Goal: Task Accomplishment & Management: Complete application form

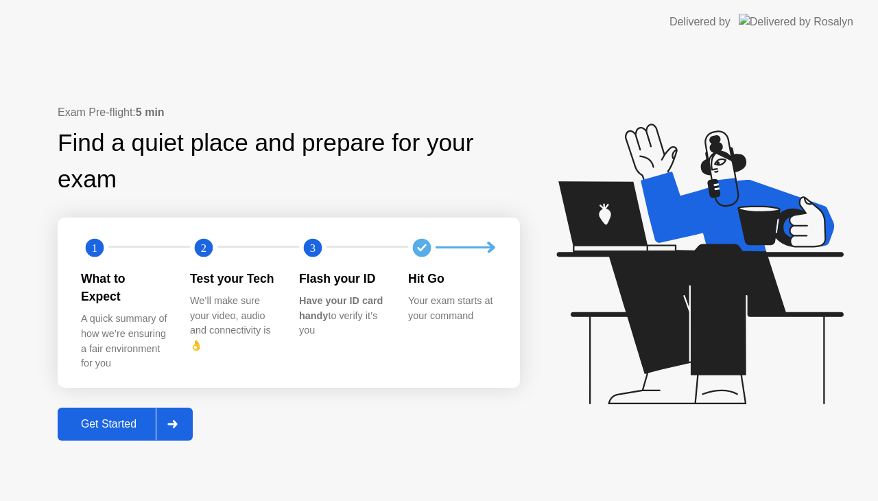
click at [176, 410] on div at bounding box center [172, 424] width 33 height 32
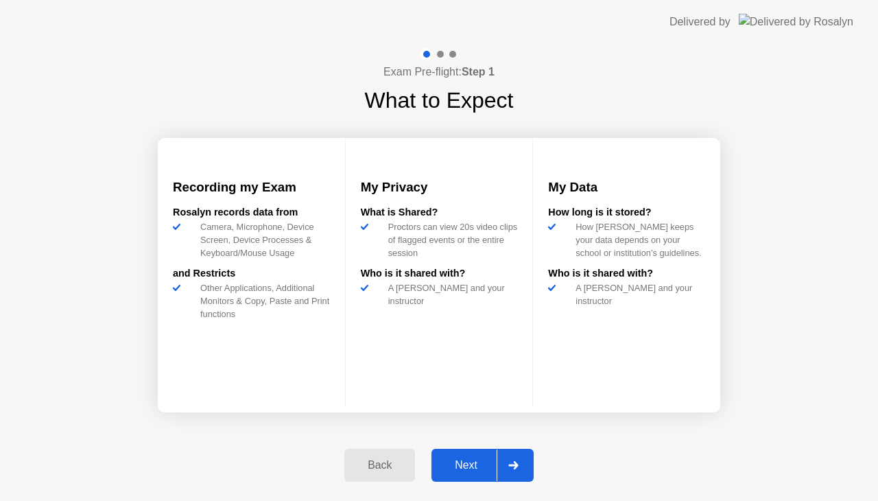
click at [505, 457] on div at bounding box center [512, 465] width 33 height 32
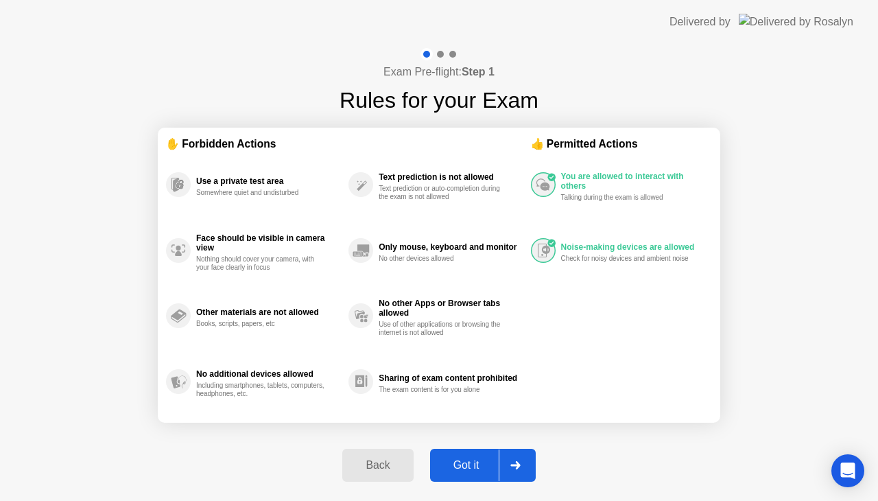
click at [504, 457] on div at bounding box center [515, 465] width 33 height 32
select select "Available cameras"
select select "Available speakers"
select select "Available microphones"
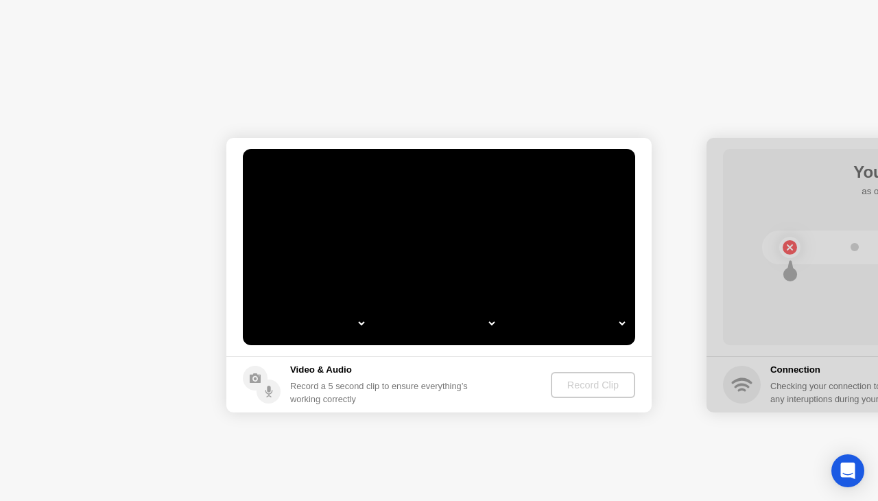
select select "*"
select select "**********"
select select "*******"
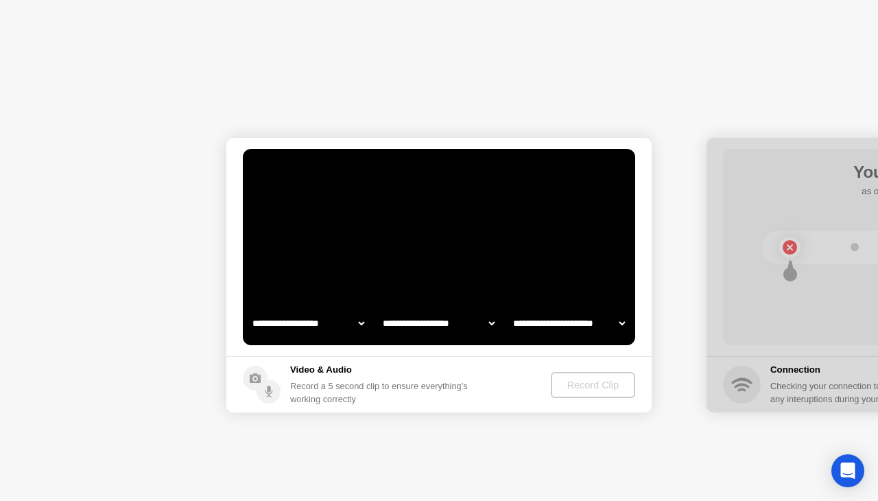
select select "*******"
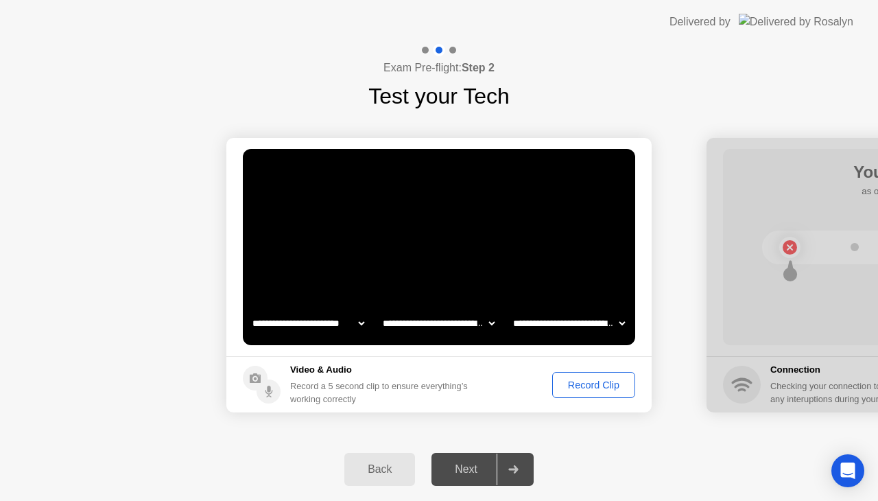
click at [595, 388] on div "Record Clip" at bounding box center [593, 384] width 73 height 11
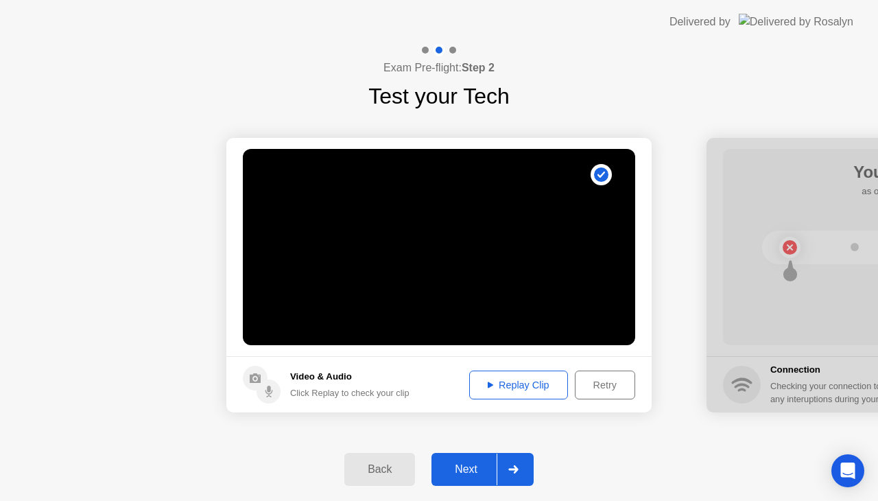
click at [517, 477] on div at bounding box center [512, 469] width 33 height 32
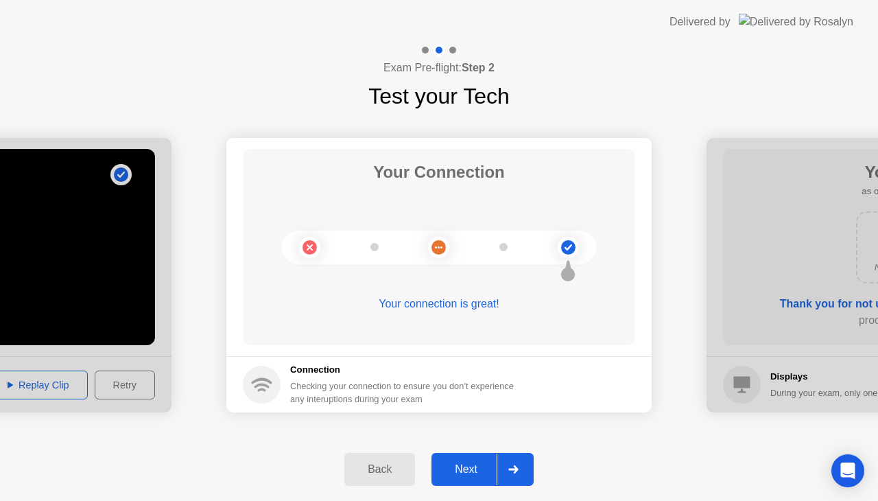
click at [528, 456] on div at bounding box center [512, 469] width 33 height 32
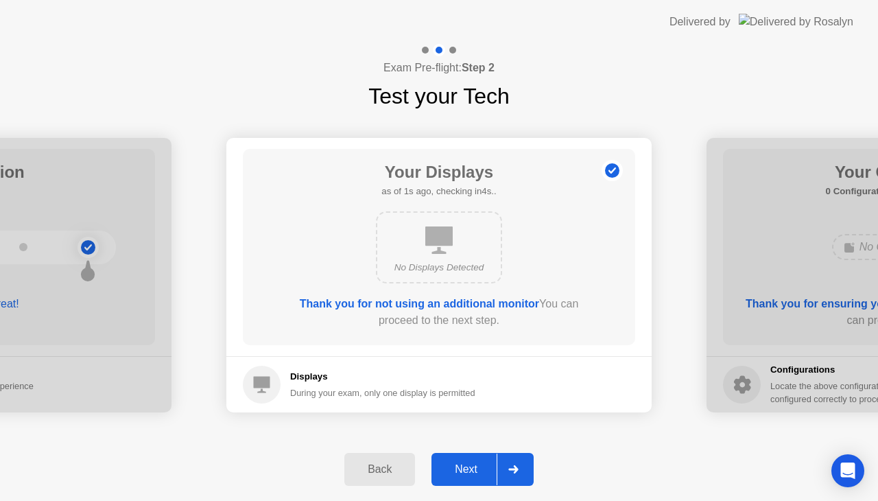
click at [528, 456] on div at bounding box center [512, 469] width 33 height 32
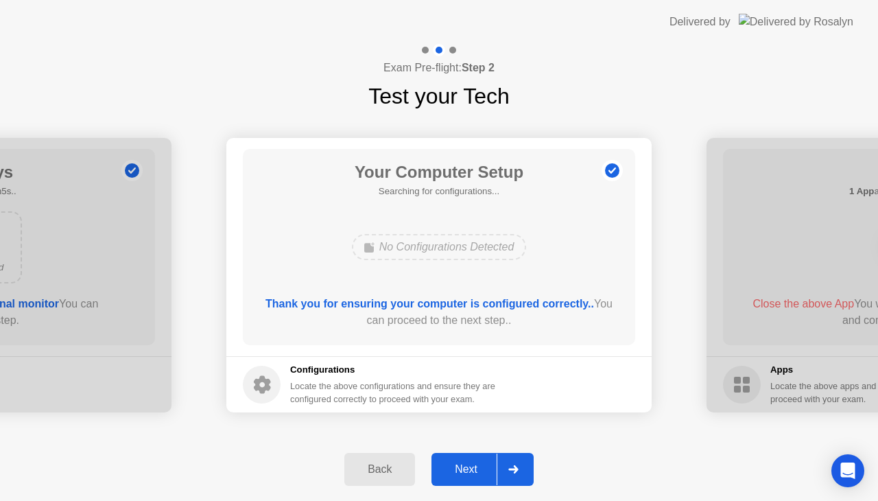
click at [525, 459] on div at bounding box center [512, 469] width 33 height 32
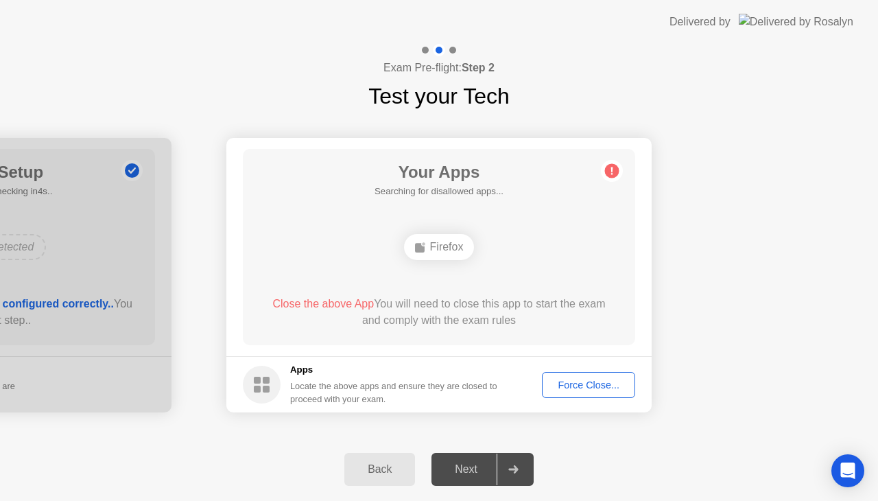
click at [598, 392] on button "Force Close..." at bounding box center [588, 385] width 93 height 26
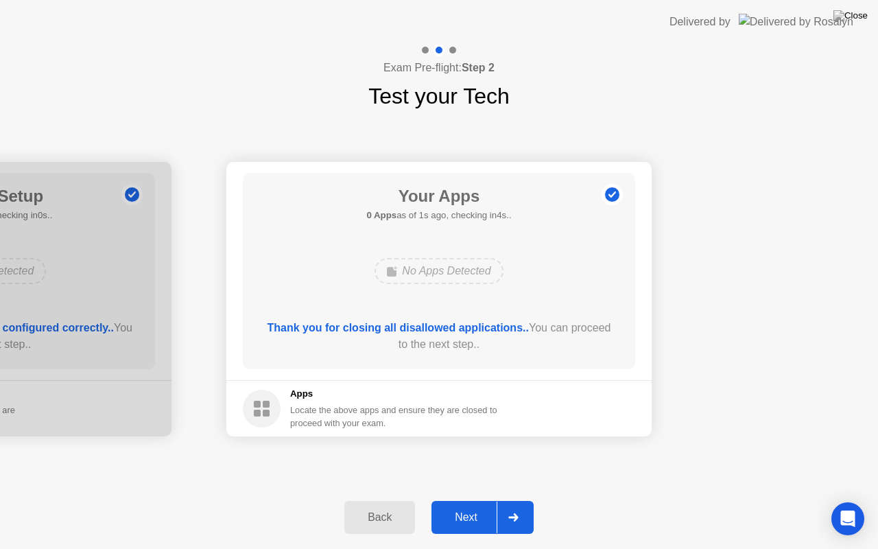
click at [523, 500] on div at bounding box center [512, 517] width 33 height 32
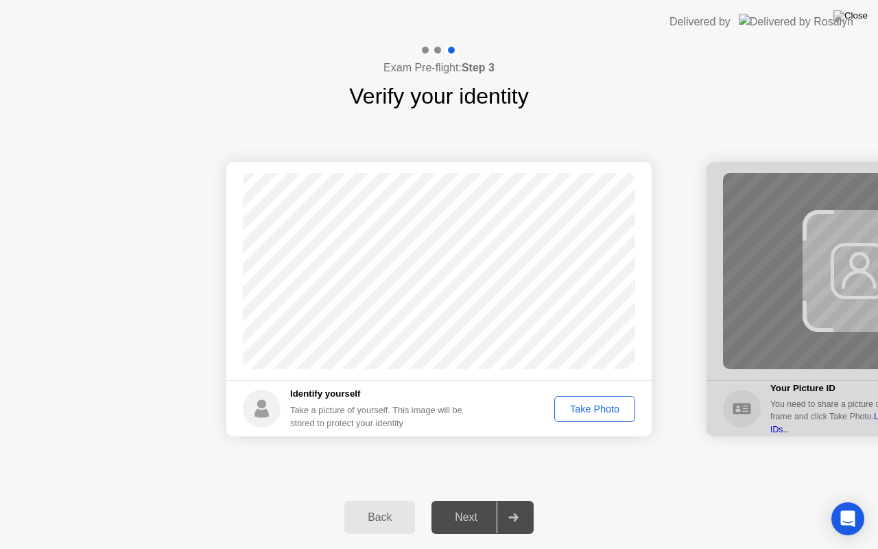
click at [605, 410] on div "Take Photo" at bounding box center [594, 408] width 71 height 11
click at [505, 500] on div at bounding box center [512, 517] width 33 height 32
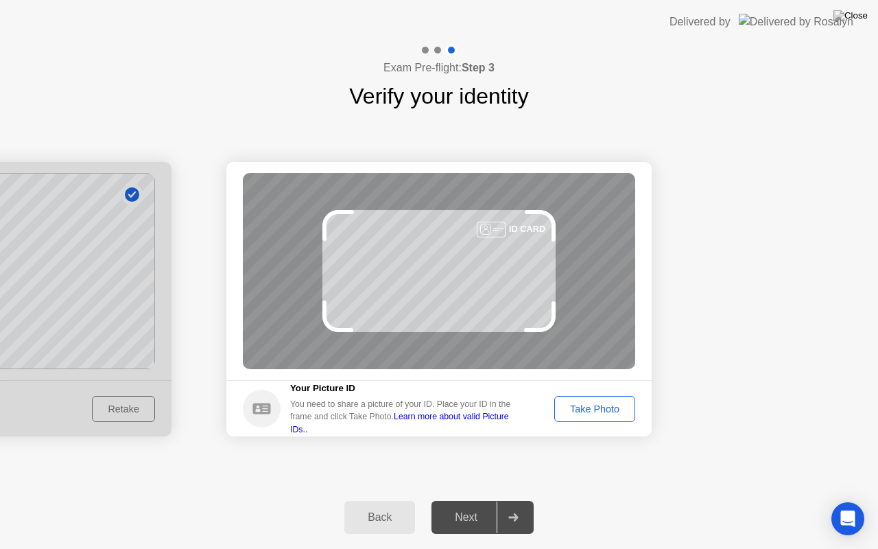
click at [611, 411] on div "Take Photo" at bounding box center [594, 408] width 71 height 11
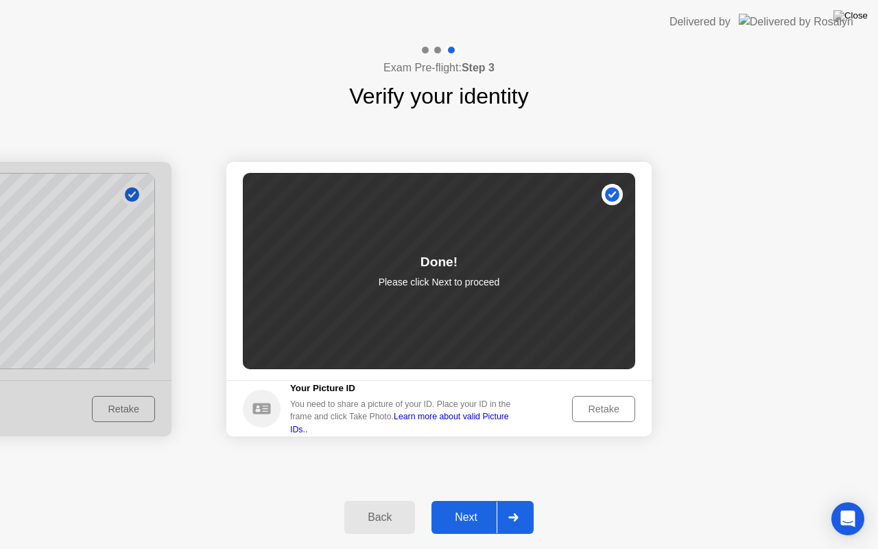
click at [516, 500] on icon at bounding box center [513, 517] width 10 height 8
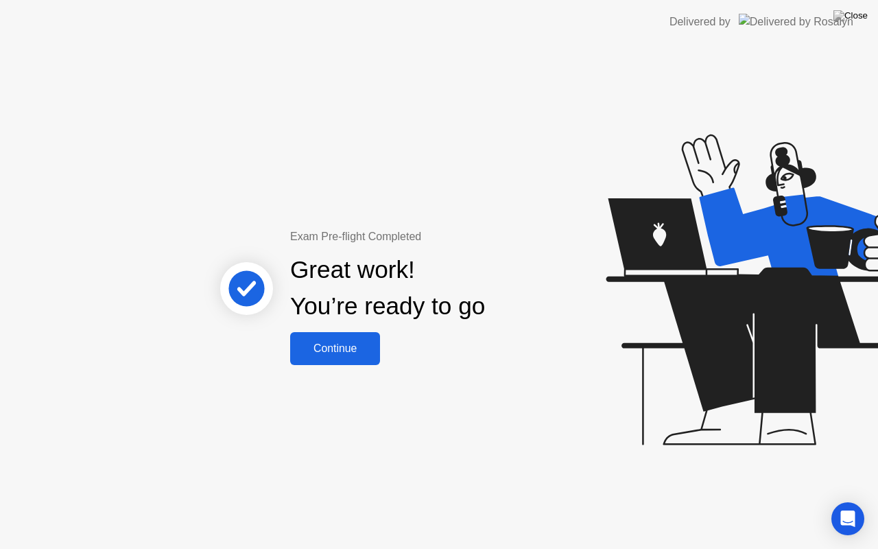
click at [357, 342] on div "Continue" at bounding box center [335, 348] width 82 height 12
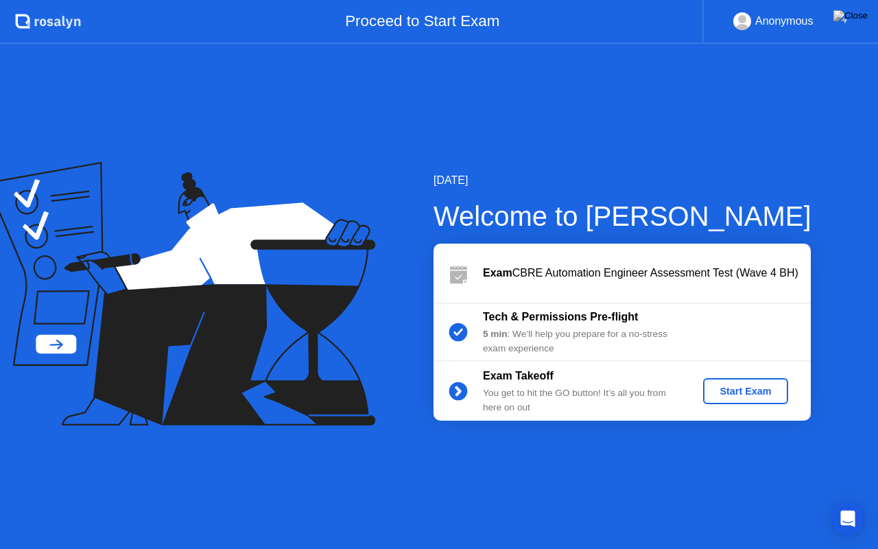
click at [722, 394] on div "Start Exam" at bounding box center [744, 390] width 73 height 11
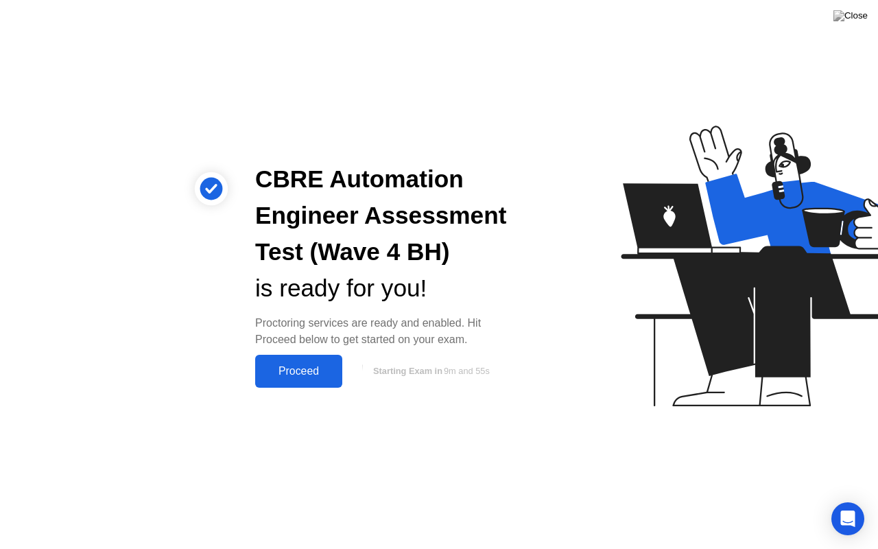
click at [291, 365] on div "Proceed" at bounding box center [298, 371] width 79 height 12
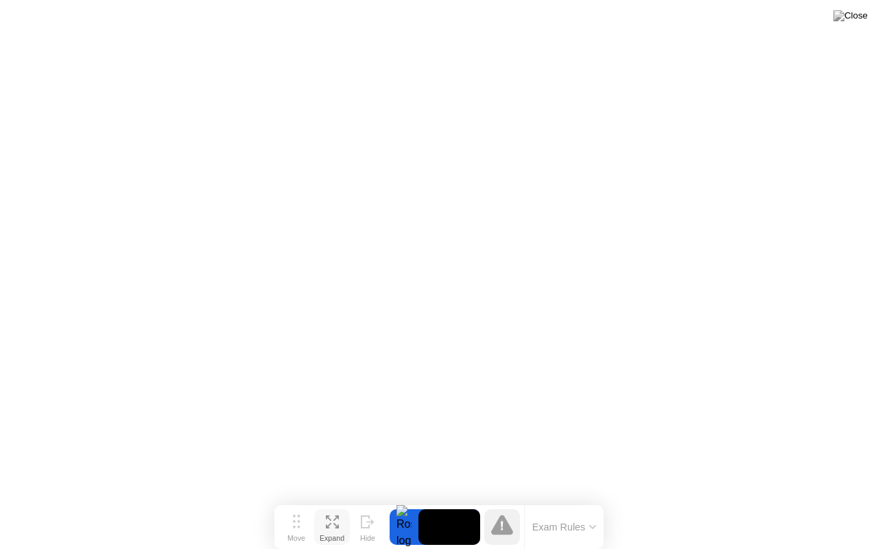
click at [326, 500] on icon at bounding box center [332, 521] width 13 height 13
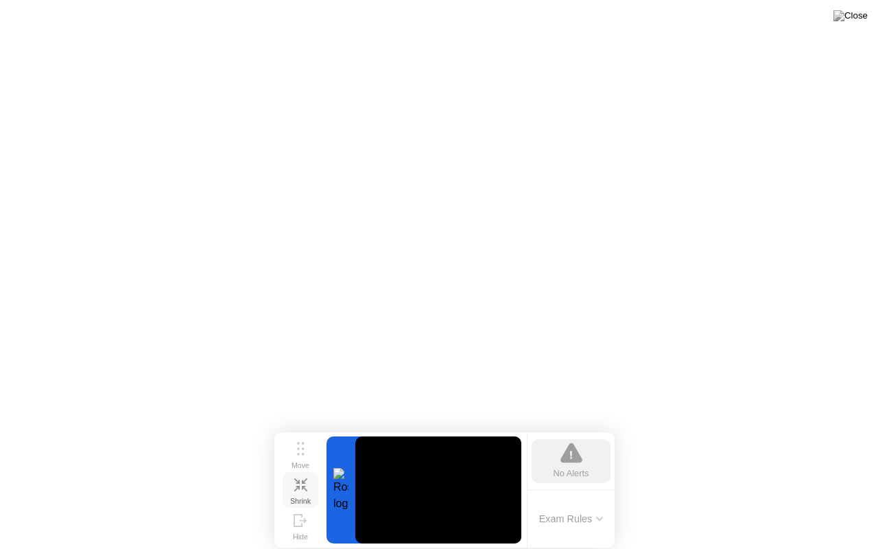
click at [300, 488] on icon at bounding box center [300, 484] width 13 height 13
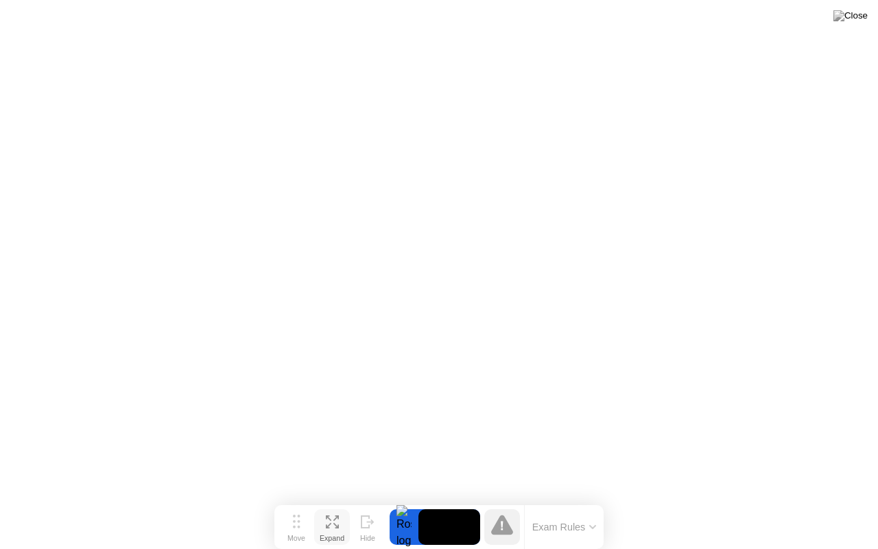
click at [573, 500] on button "Exam Rules" at bounding box center [564, 526] width 73 height 12
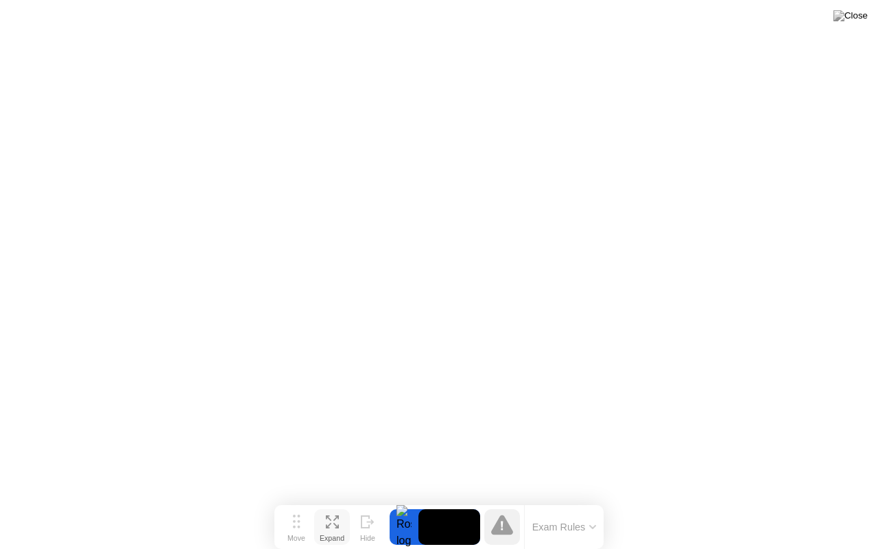
click at [335, 500] on icon at bounding box center [332, 521] width 13 height 13
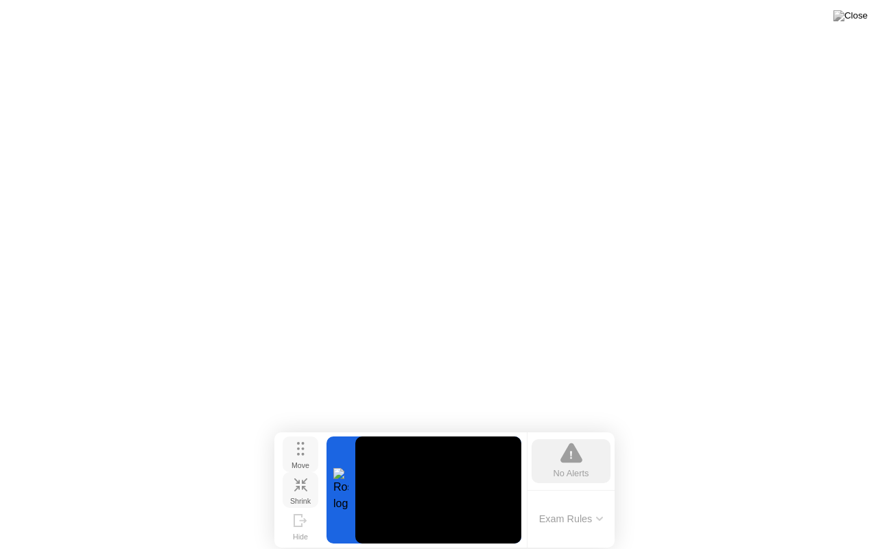
click at [301, 447] on icon at bounding box center [301, 449] width 8 height 14
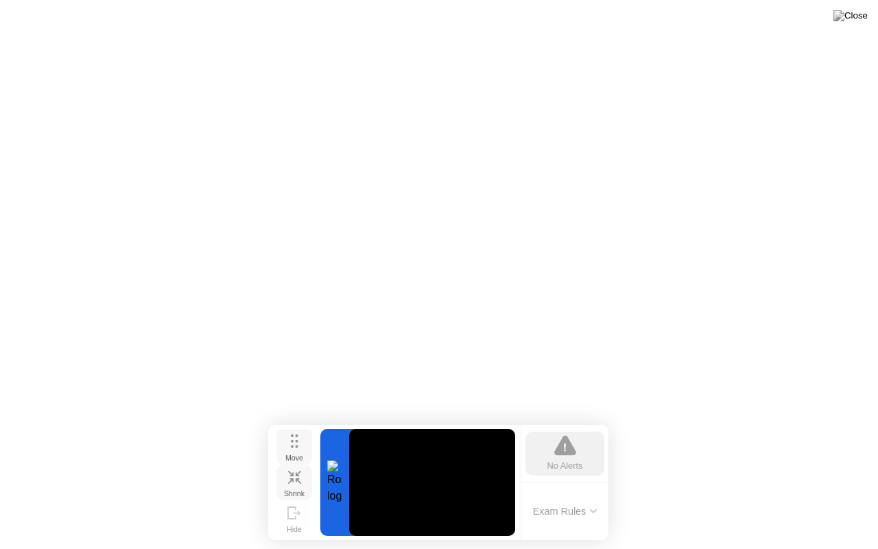
drag, startPoint x: 301, startPoint y: 447, endPoint x: 295, endPoint y: 440, distance: 9.7
click at [295, 440] on icon at bounding box center [295, 441] width 8 height 14
click at [300, 489] on div "Shrink" at bounding box center [294, 493] width 21 height 8
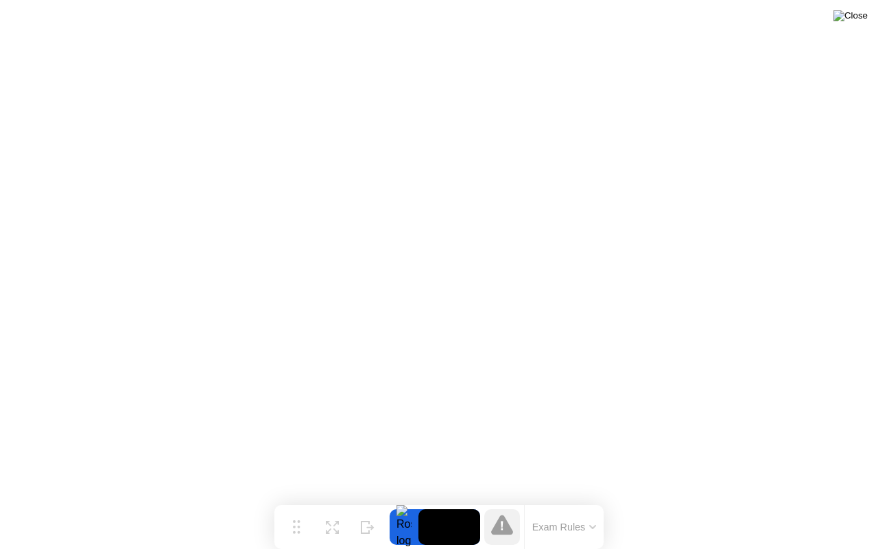
click at [856, 17] on img at bounding box center [850, 15] width 34 height 11
